Goal: Task Accomplishment & Management: Manage account settings

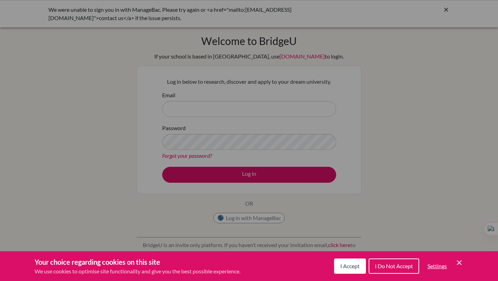
click at [391, 16] on div "Cookie Preferences" at bounding box center [249, 140] width 498 height 281
click at [345, 260] on button "I Accept" at bounding box center [350, 265] width 32 height 15
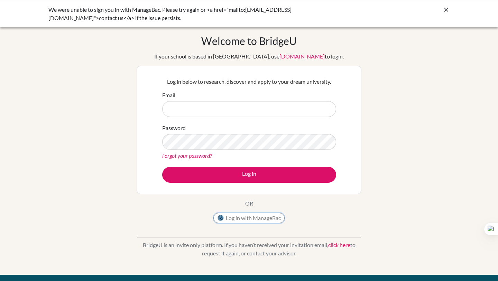
click at [244, 217] on button "Log in with ManageBac" at bounding box center [248, 218] width 71 height 10
click at [241, 218] on button "Log in with ManageBac" at bounding box center [248, 218] width 71 height 10
click at [244, 219] on button "Log in with ManageBac" at bounding box center [248, 218] width 71 height 10
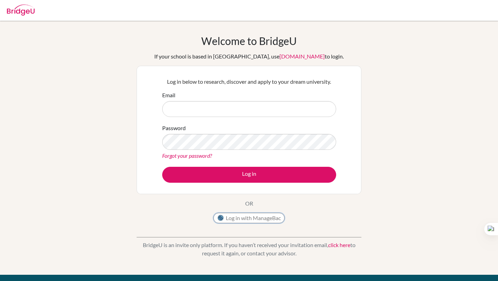
click at [250, 215] on button "Log in with ManageBac" at bounding box center [248, 218] width 71 height 10
